Goal: Information Seeking & Learning: Understand process/instructions

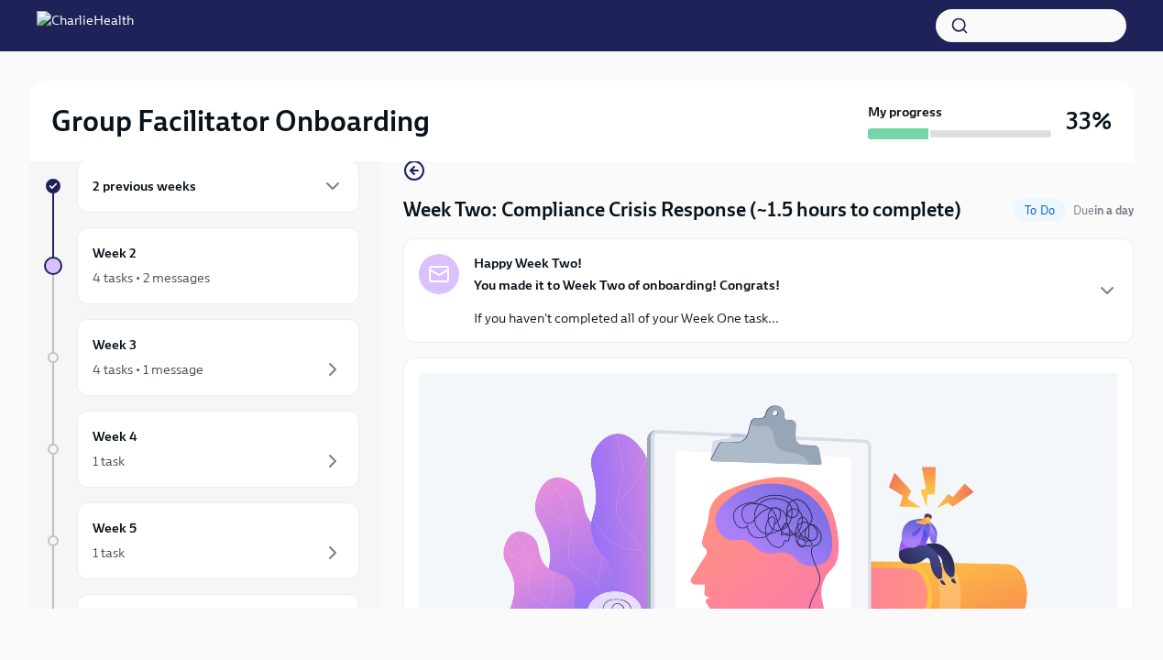
scroll to position [590, 0]
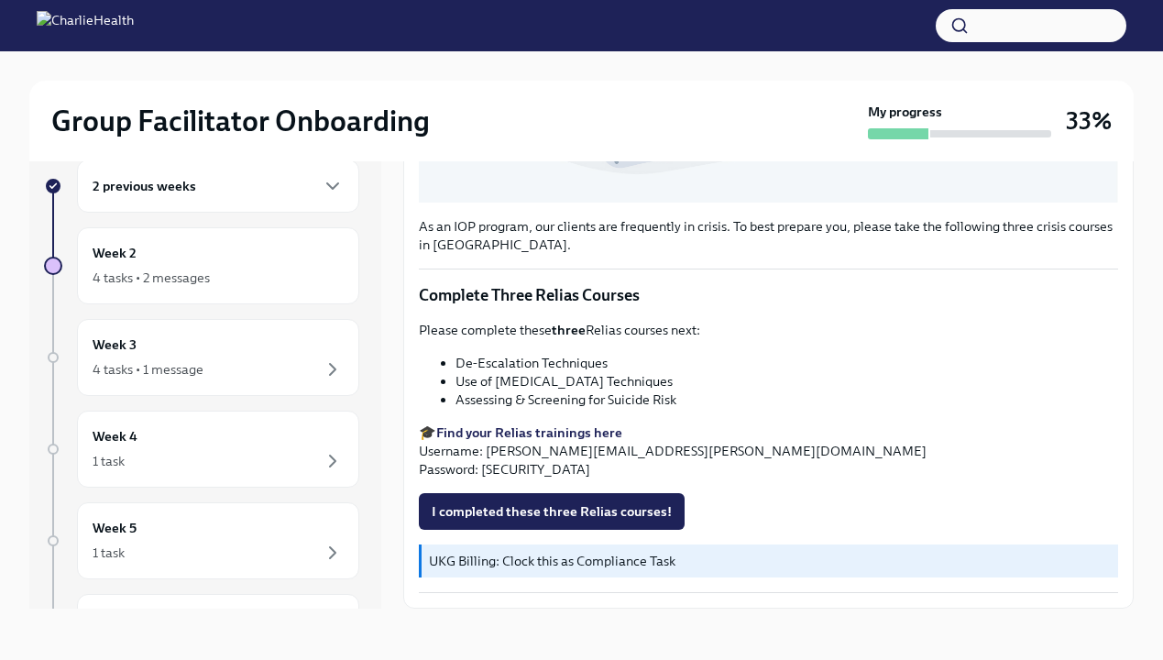
click at [944, 329] on p "Please complete these three Relias courses next:" at bounding box center [768, 330] width 699 height 18
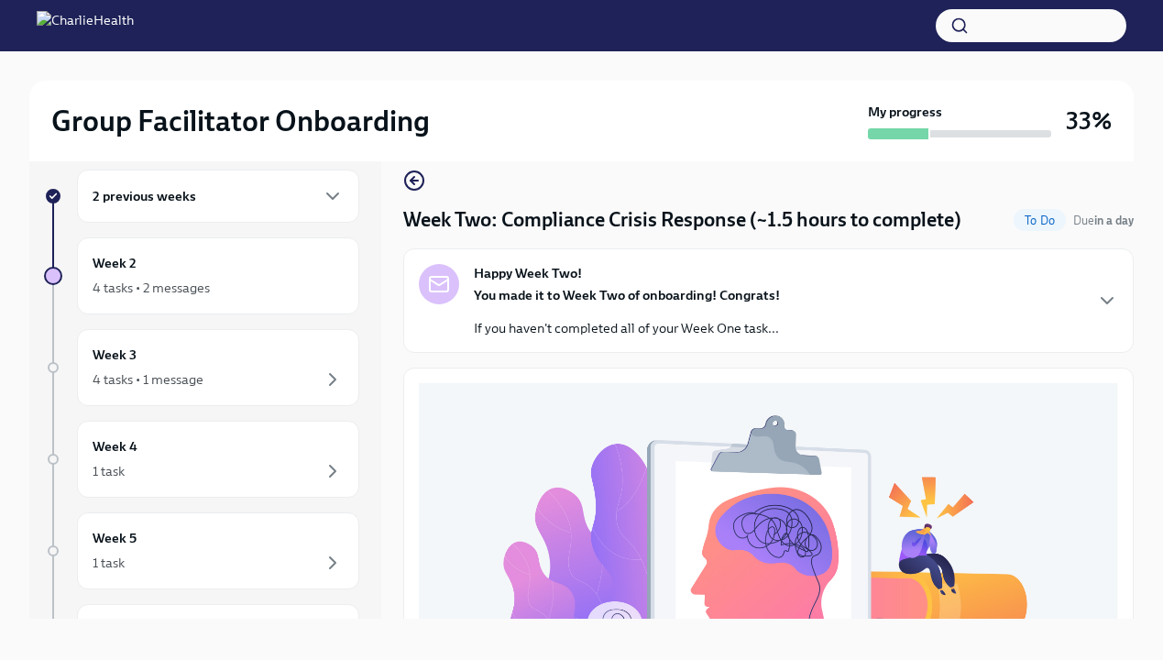
scroll to position [0, 0]
click at [413, 180] on icon "button" at bounding box center [413, 180] width 7 height 0
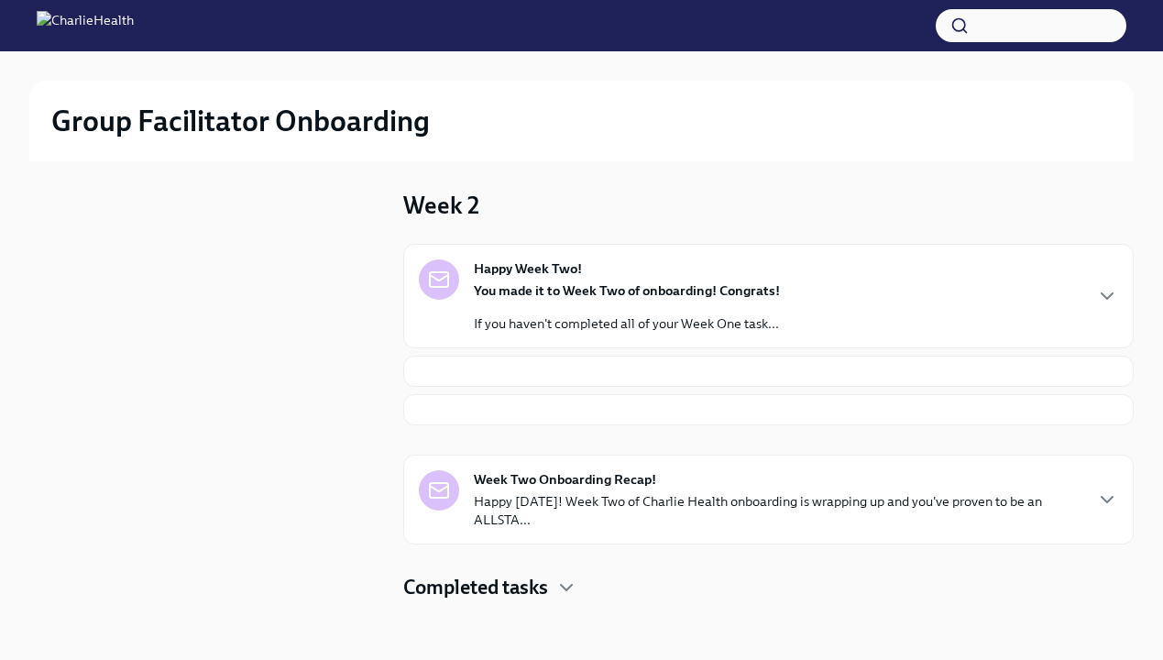
scroll to position [2, 0]
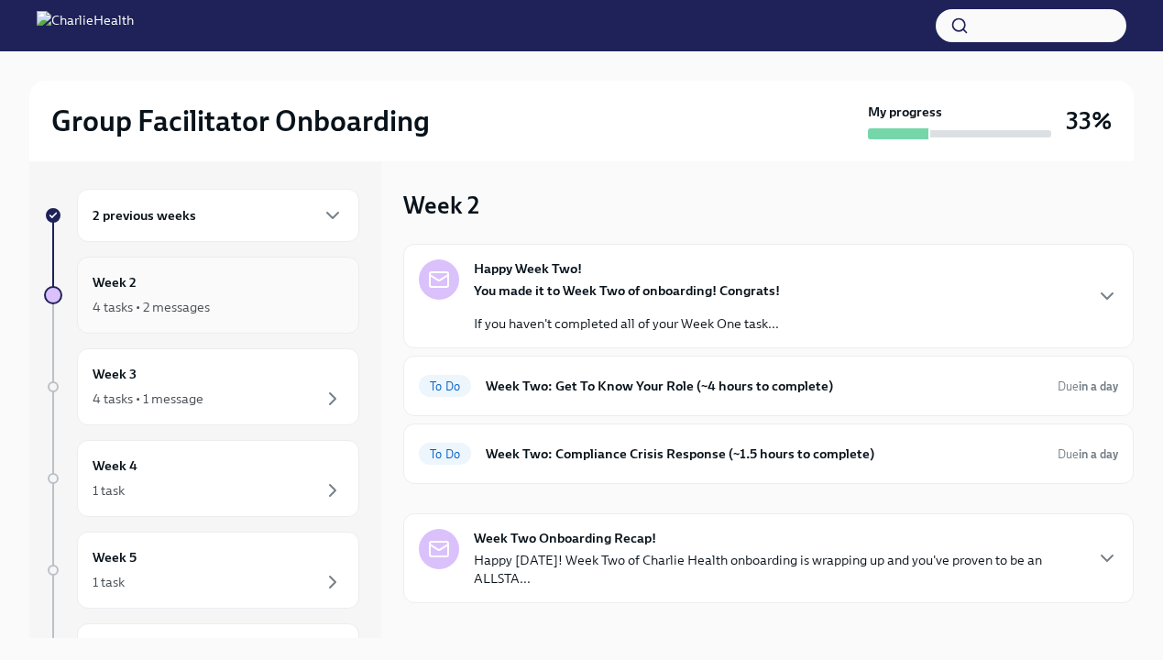
click at [229, 311] on div "4 tasks • 2 messages" at bounding box center [218, 307] width 251 height 22
click at [940, 280] on div "Happy Week Two! You made it to Week Two of onboarding! Congrats! If you haven't…" at bounding box center [768, 295] width 699 height 73
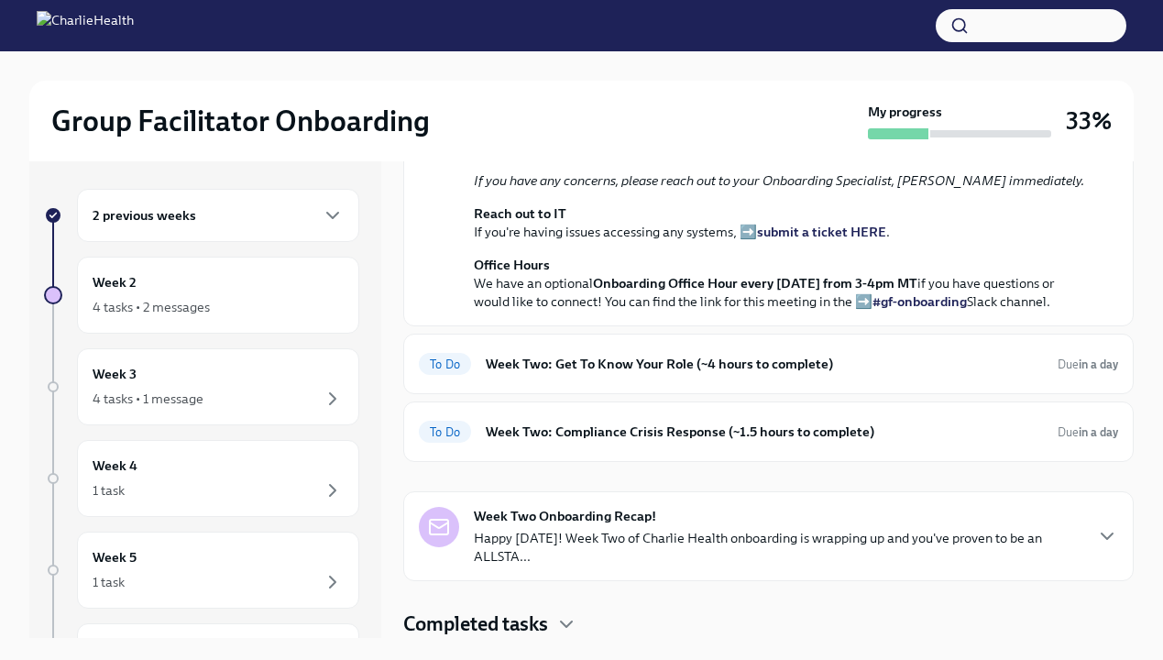
scroll to position [499, 0]
click at [841, 374] on h6 "Week Two: Get To Know Your Role (~4 hours to complete)" at bounding box center [764, 364] width 557 height 20
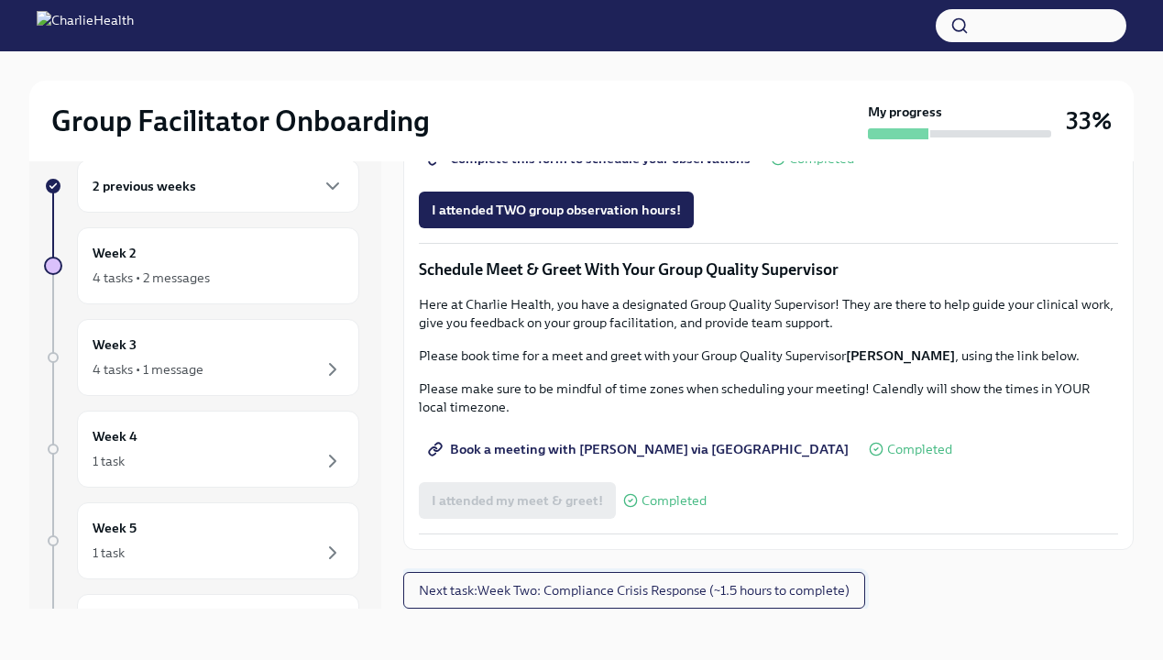
scroll to position [31, 0]
click at [602, 595] on span "Next task : Week Two: Compliance Crisis Response (~1.5 hours to complete)" at bounding box center [634, 590] width 431 height 18
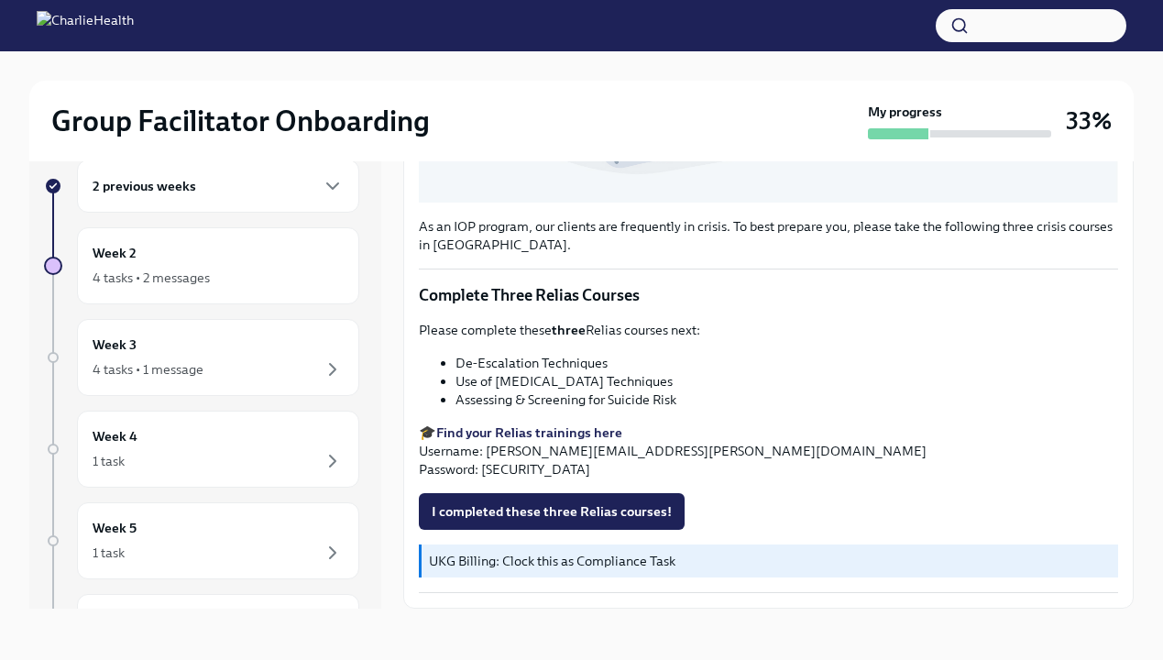
scroll to position [31, 0]
click at [247, 269] on div "4 tasks • 2 messages" at bounding box center [218, 278] width 251 height 22
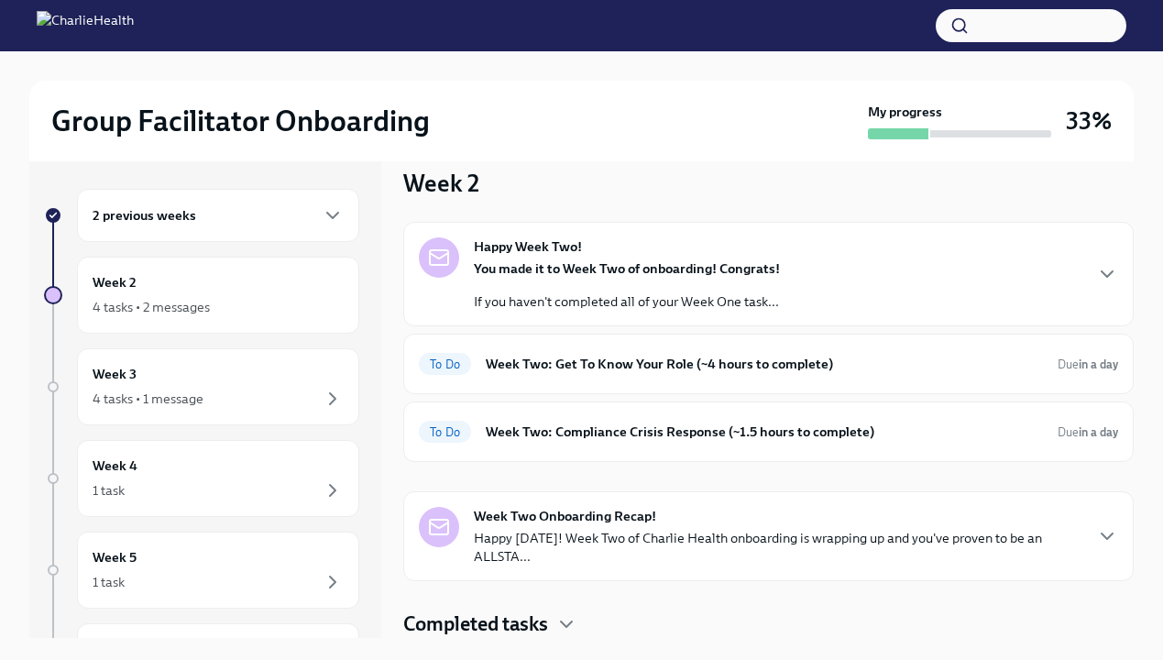
scroll to position [22, 0]
click at [556, 548] on p "Happy [DATE]! Week Two of Charlie Health onboarding is wrapping up and you've p…" at bounding box center [777, 547] width 607 height 37
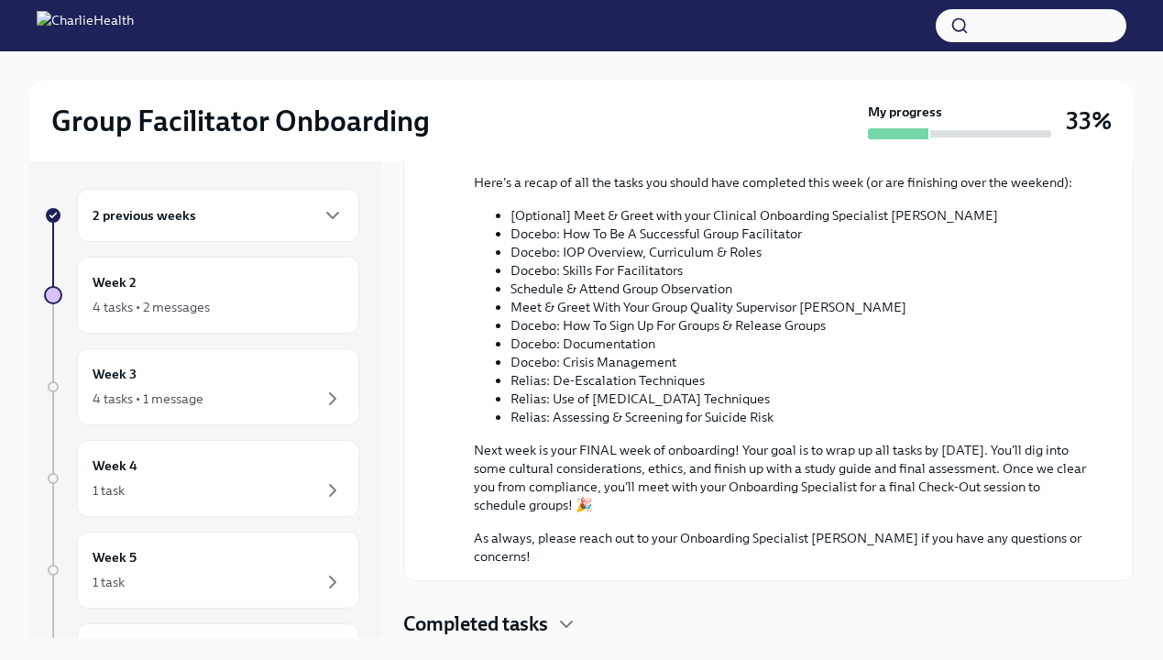
scroll to position [846, 0]
